Goal: Task Accomplishment & Management: Use online tool/utility

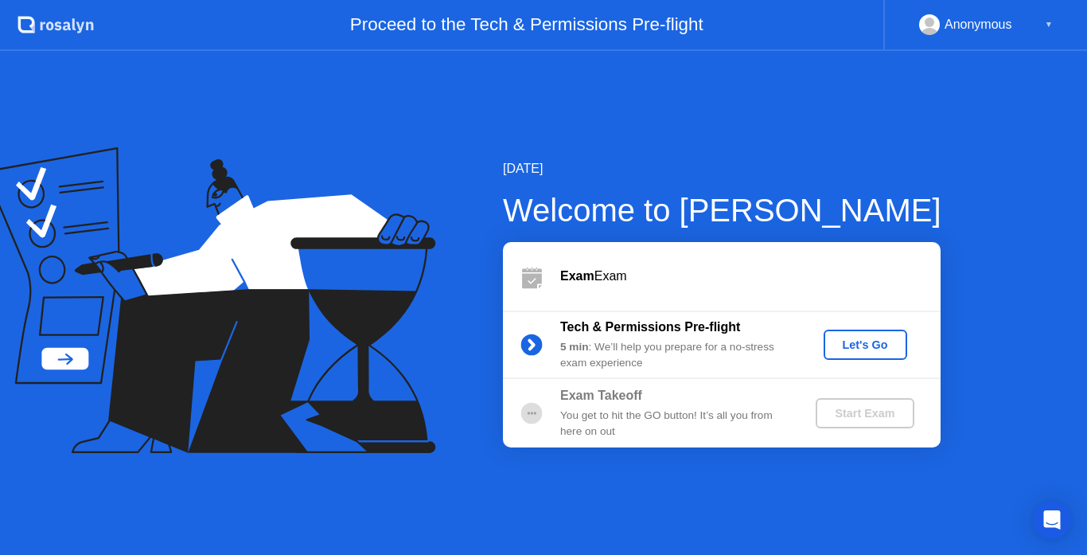
click at [850, 348] on div "Let's Go" at bounding box center [865, 344] width 71 height 13
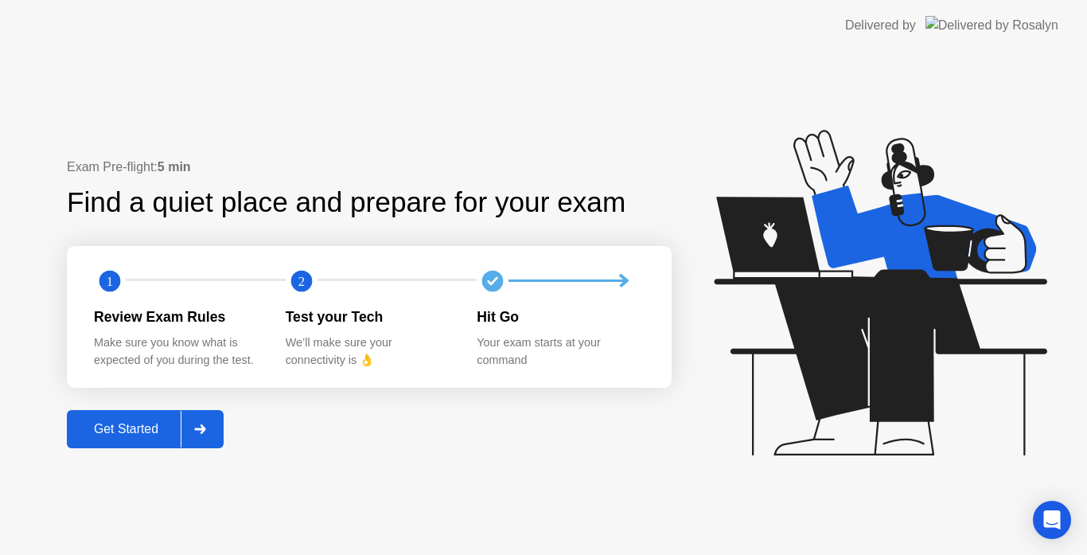
click at [100, 434] on div "Get Started" at bounding box center [126, 429] width 109 height 14
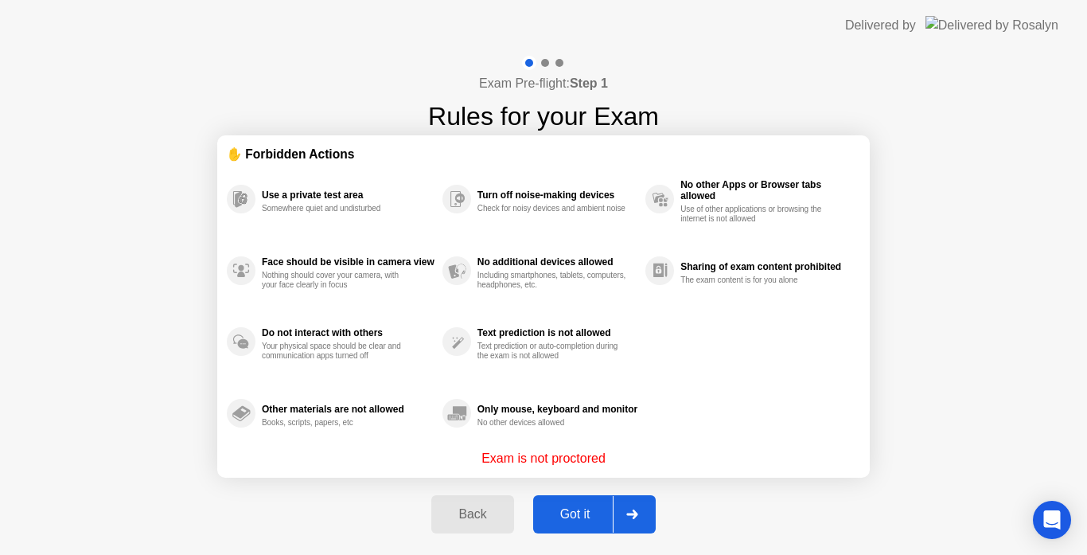
click at [557, 515] on div "Got it" at bounding box center [575, 514] width 75 height 14
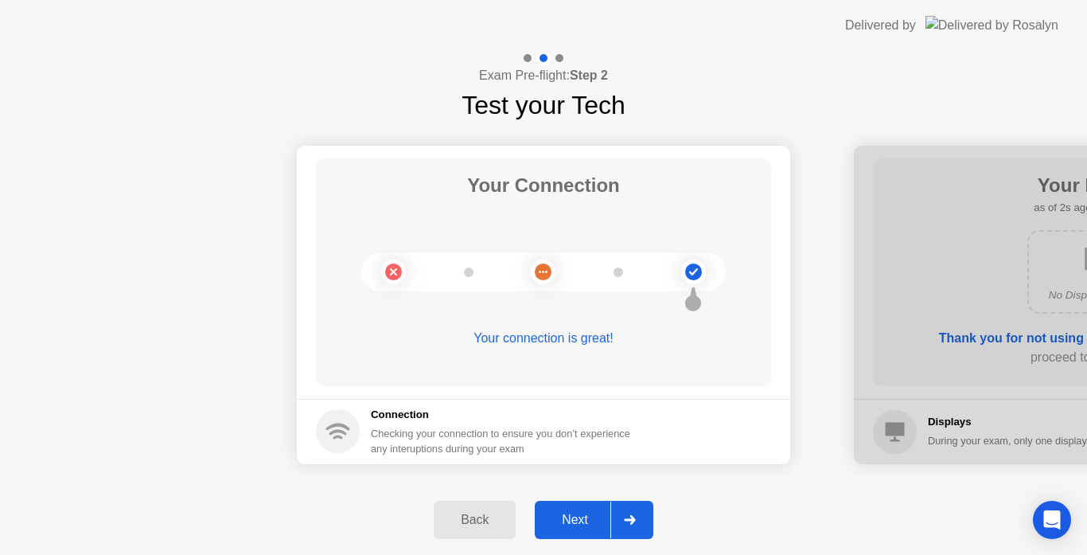
click at [566, 523] on div "Next" at bounding box center [575, 519] width 71 height 14
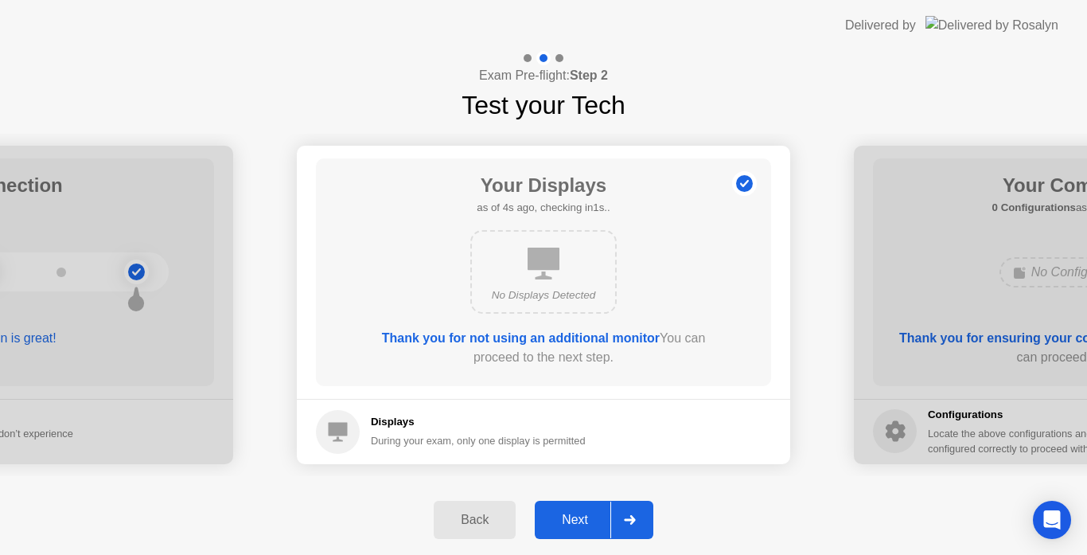
click at [583, 526] on div "Next" at bounding box center [575, 519] width 71 height 14
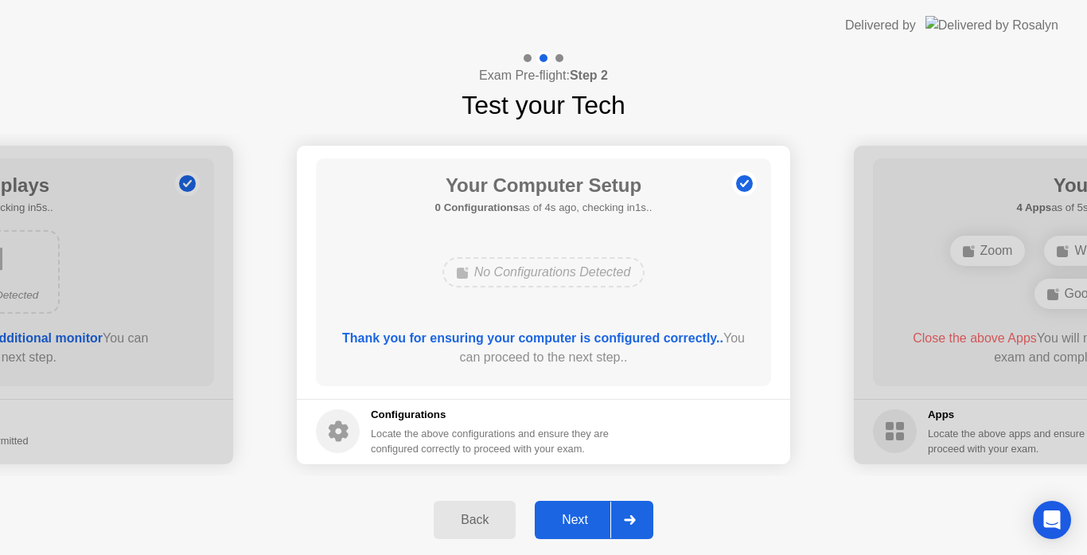
click at [569, 516] on div "Next" at bounding box center [575, 519] width 71 height 14
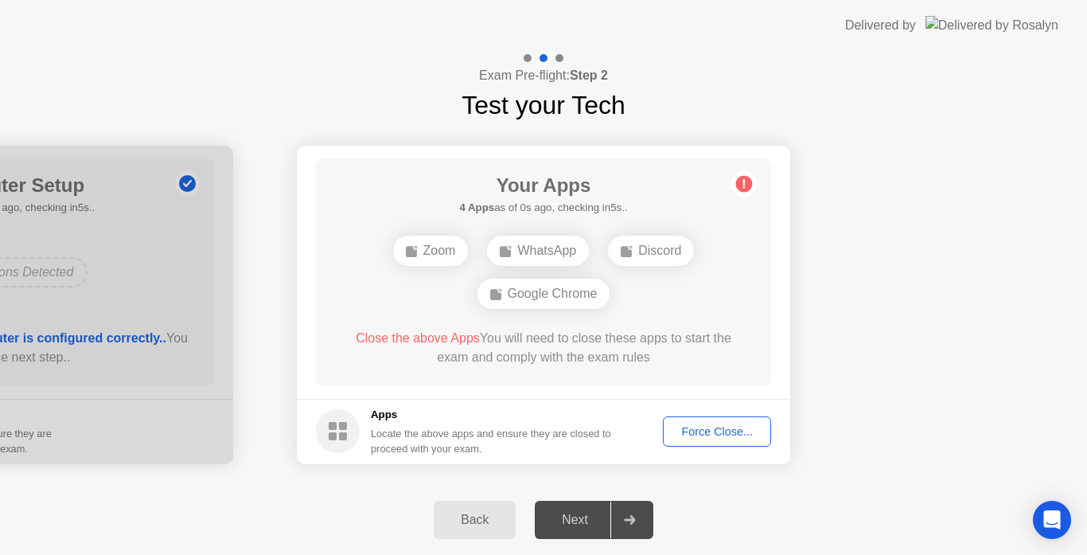
click at [731, 432] on div "Force Close..." at bounding box center [716, 431] width 97 height 13
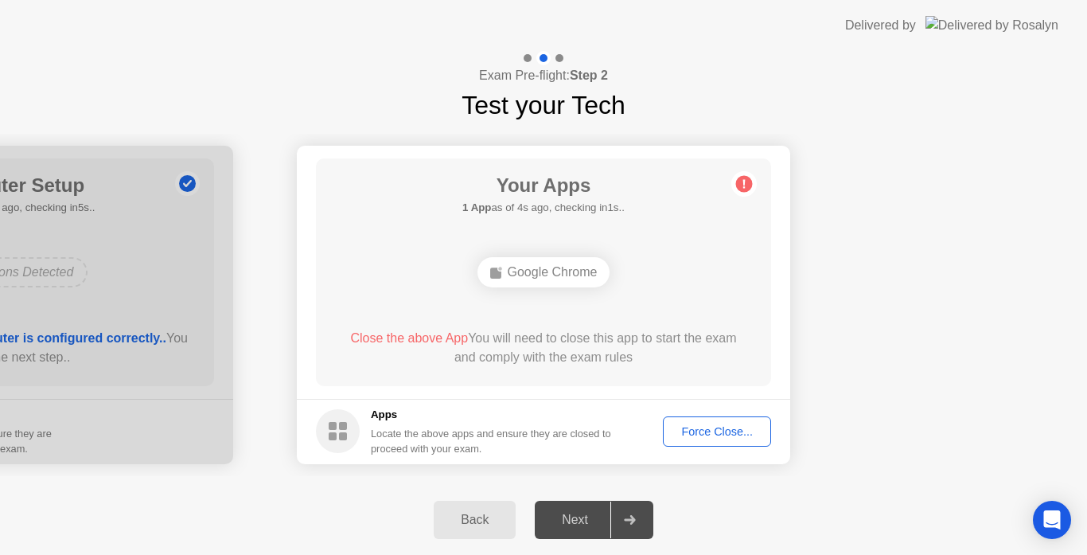
click at [750, 427] on div "Force Close..." at bounding box center [716, 431] width 97 height 13
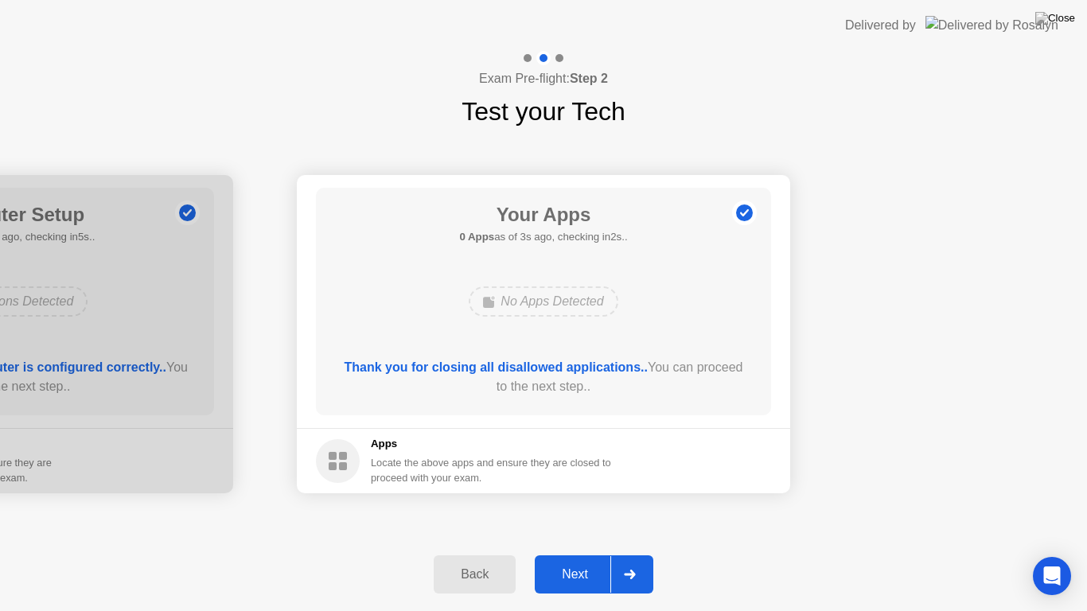
click at [576, 554] on div "Next" at bounding box center [575, 574] width 71 height 14
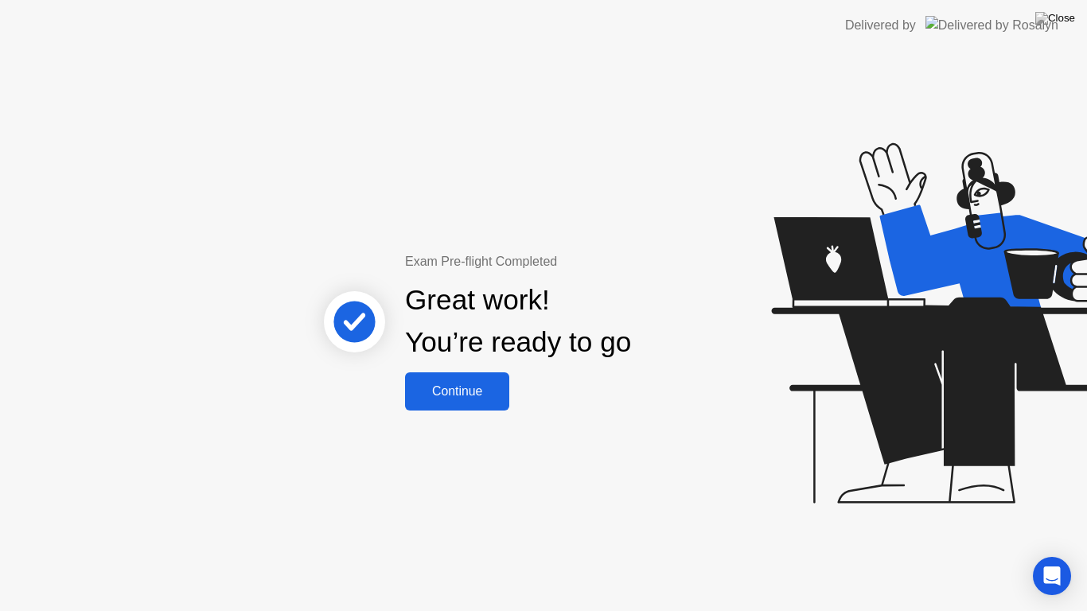
click at [466, 396] on div "Continue" at bounding box center [457, 391] width 95 height 14
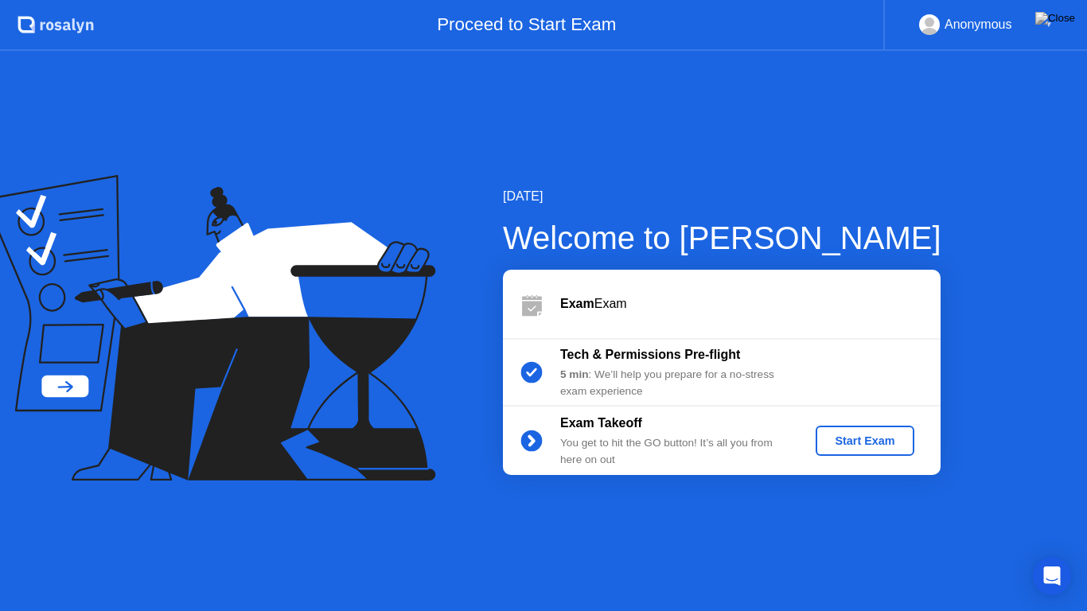
click at [859, 439] on div "Start Exam" at bounding box center [864, 441] width 85 height 13
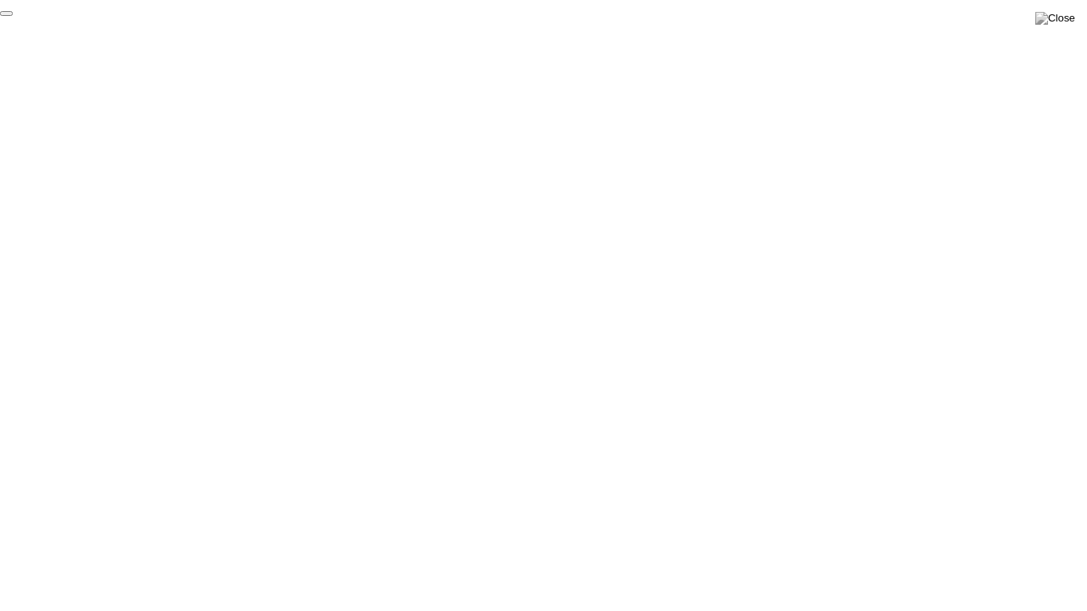
click div "End Proctoring Session"
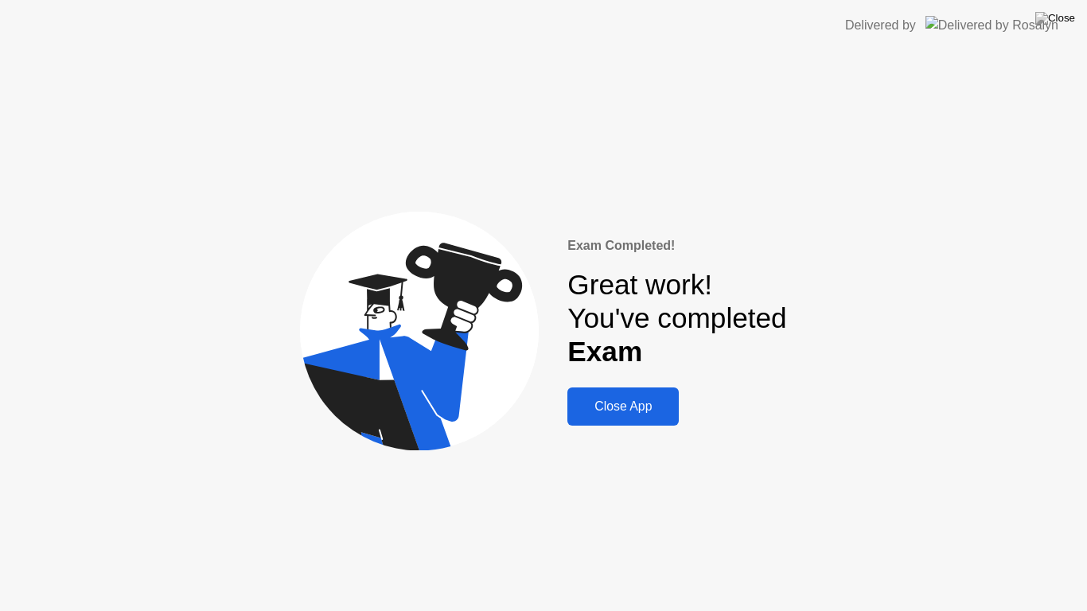
click at [649, 411] on div "Close App" at bounding box center [623, 406] width 102 height 14
